Goal: Task Accomplishment & Management: Use online tool/utility

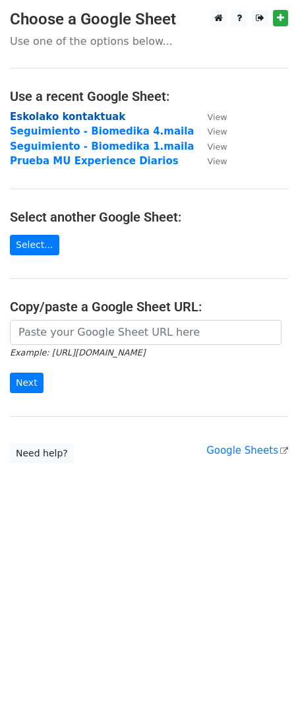
click at [85, 117] on strong "Eskolako kontaktuak" at bounding box center [67, 117] width 115 height 12
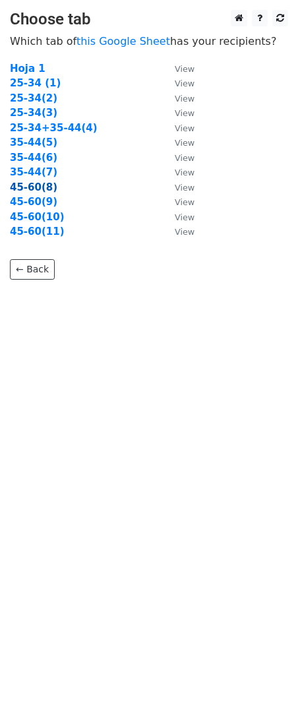
click at [42, 191] on strong "45-60(8)" at bounding box center [33, 187] width 47 height 12
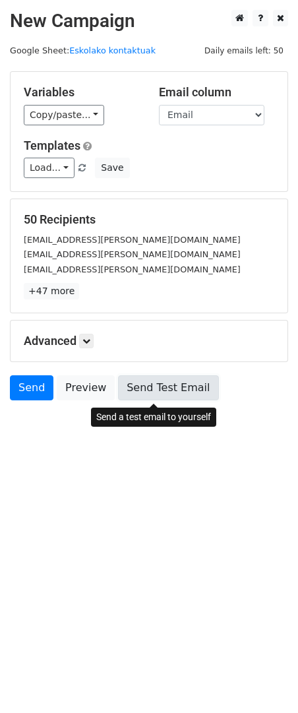
click at [165, 390] on link "Send Test Email" at bounding box center [168, 387] width 100 height 25
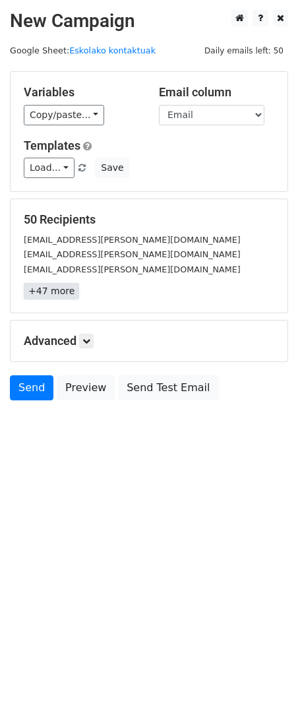
click at [38, 289] on link "+47 more" at bounding box center [51, 291] width 55 height 16
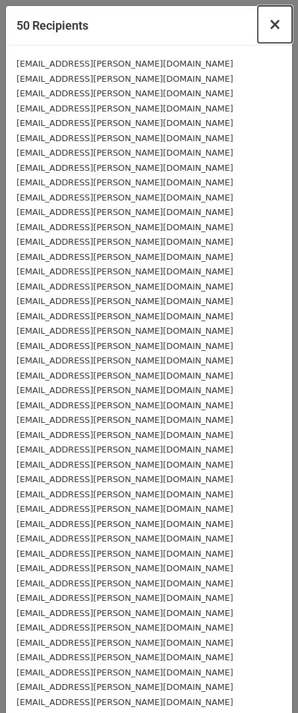
click at [268, 22] on span "×" at bounding box center [274, 24] width 13 height 18
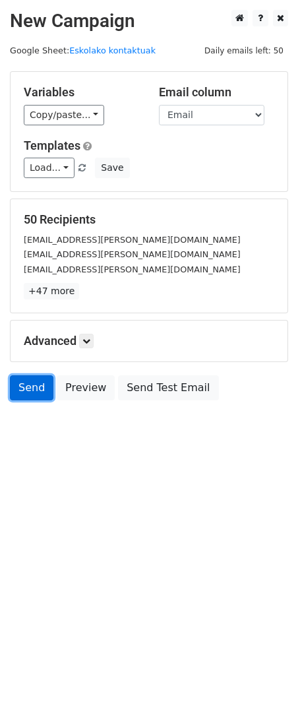
click at [30, 394] on link "Send" at bounding box center [32, 387] width 44 height 25
